Goal: Navigation & Orientation: Understand site structure

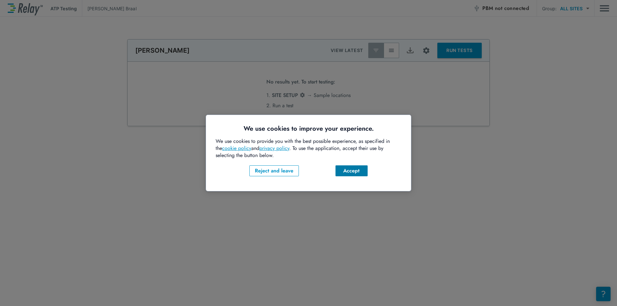
click at [351, 169] on div "Accept" at bounding box center [352, 171] width 22 height 8
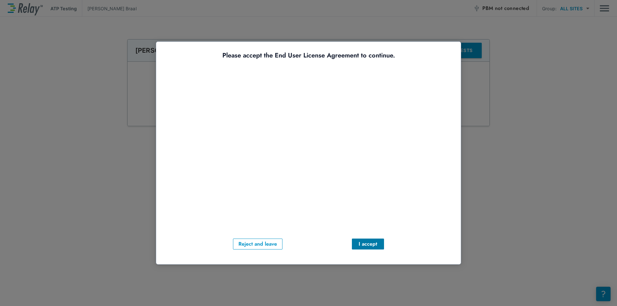
click at [364, 242] on div "I accept" at bounding box center [368, 245] width 22 height 8
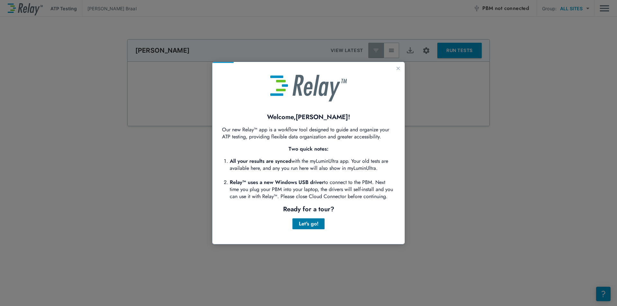
click at [309, 222] on div "Let's go!" at bounding box center [309, 224] width 22 height 8
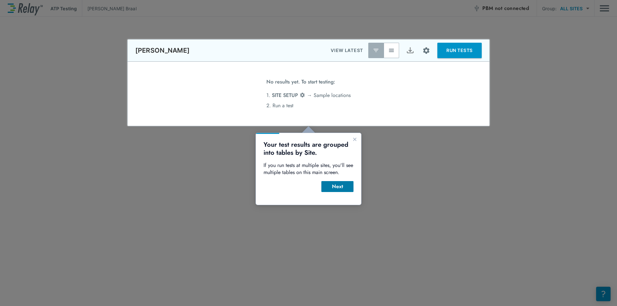
click at [347, 191] on button "Next" at bounding box center [338, 186] width 32 height 11
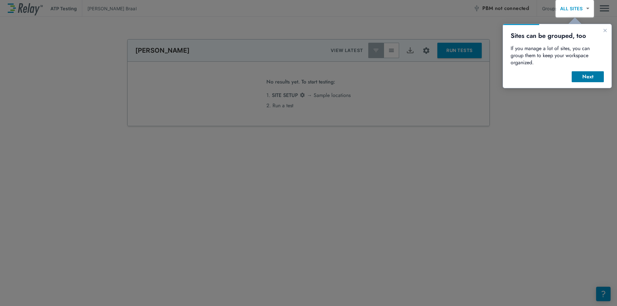
click at [595, 73] on div "Next" at bounding box center [588, 77] width 22 height 8
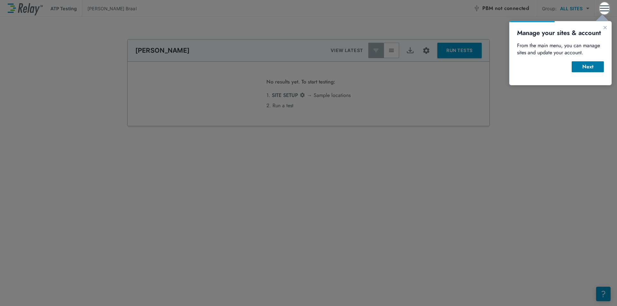
click at [595, 67] on div "Next" at bounding box center [588, 67] width 22 height 8
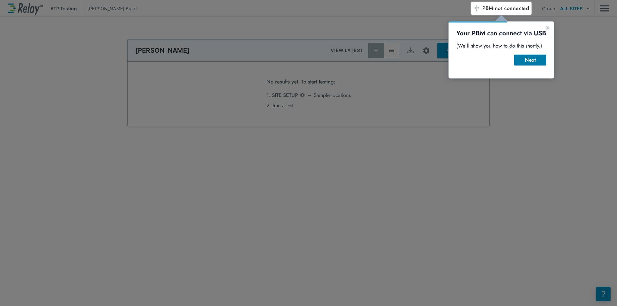
click at [541, 59] on div "Next" at bounding box center [531, 60] width 22 height 8
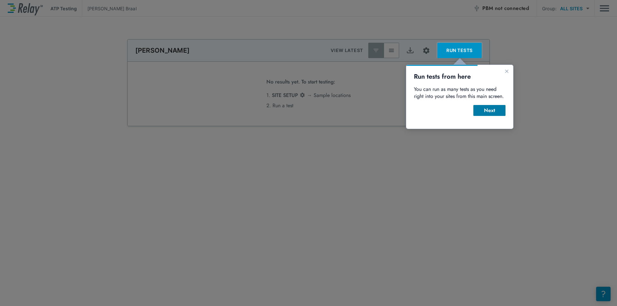
click at [489, 108] on div "Next" at bounding box center [490, 111] width 22 height 8
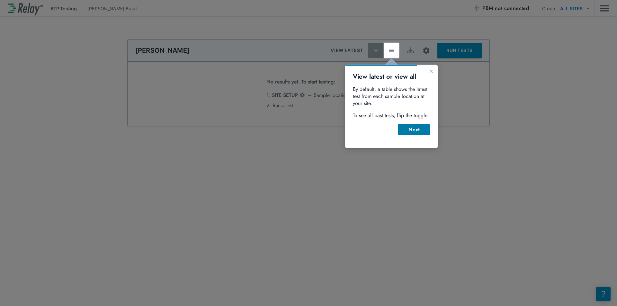
click at [420, 128] on div "Next" at bounding box center [414, 130] width 22 height 8
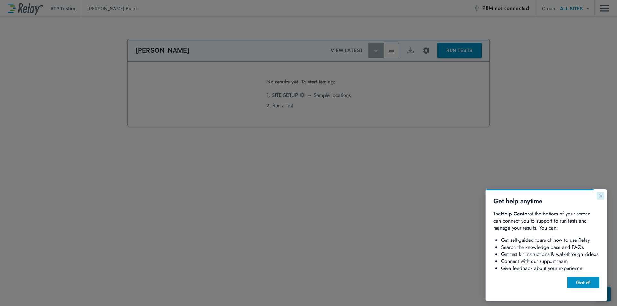
click at [601, 197] on icon "Close guide" at bounding box center [601, 196] width 5 height 5
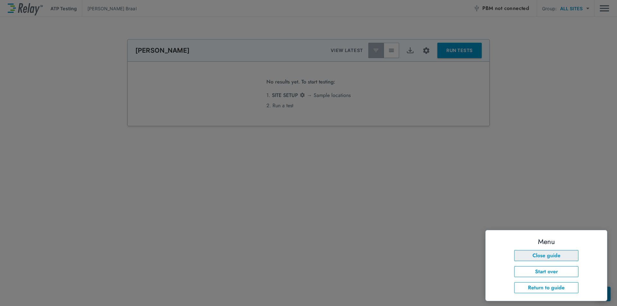
click at [540, 258] on button "Close guide" at bounding box center [547, 256] width 64 height 11
